Goal: Check status: Check status

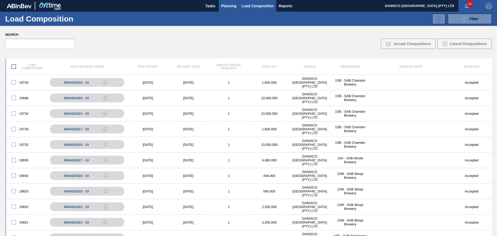
click at [233, 7] on span "Planning" at bounding box center [228, 6] width 15 height 6
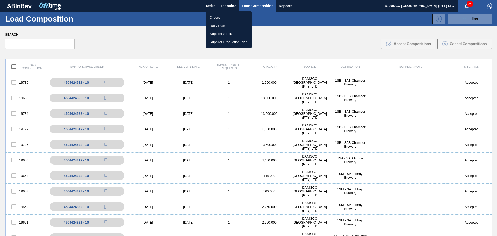
click at [211, 17] on li "Orders" at bounding box center [229, 17] width 46 height 8
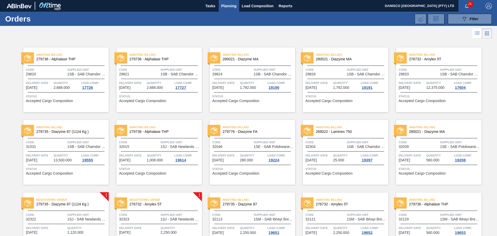
click at [119, 19] on div "089F7B8B-B2A5-4AFE-B5C0-19BA573D28AC Filter Portal Order Code PO SAP Code Step …" at bounding box center [289, 19] width 412 height 16
click at [275, 25] on div "089F7B8B-B2A5-4AFE-B5C0-19BA573D28AC Filter Portal Order Code PO SAP Code Step …" at bounding box center [289, 19] width 412 height 16
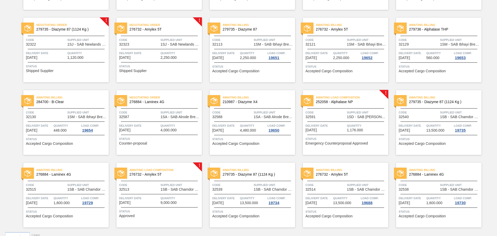
scroll to position [185, 0]
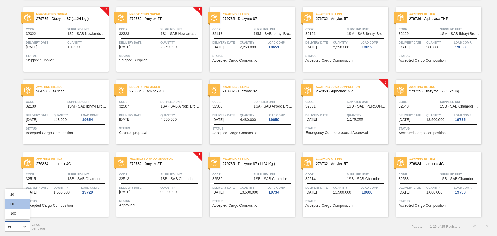
click at [9, 226] on div "50" at bounding box center [10, 226] width 4 height 4
click at [13, 215] on div "100" at bounding box center [17, 214] width 25 height 10
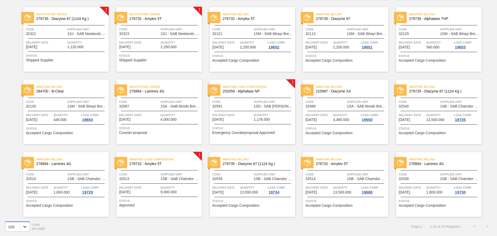
click at [25, 227] on icon at bounding box center [24, 227] width 3 height 2
click at [82, 228] on div "option 100, selected. Select is focused ,type to refine list, press Down to ope…" at bounding box center [248, 226] width 497 height 19
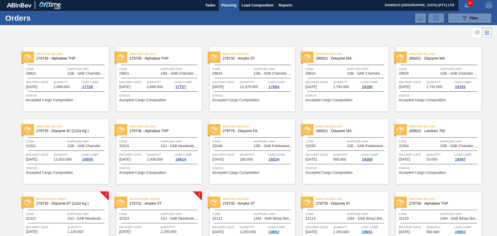
scroll to position [0, 0]
